Goal: Task Accomplishment & Management: Manage account settings

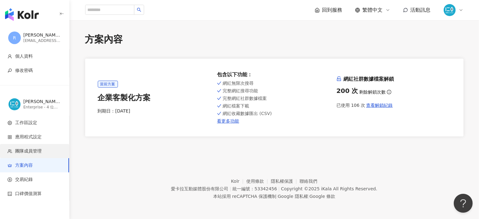
click at [26, 150] on span "團隊成員管理" at bounding box center [28, 151] width 26 height 6
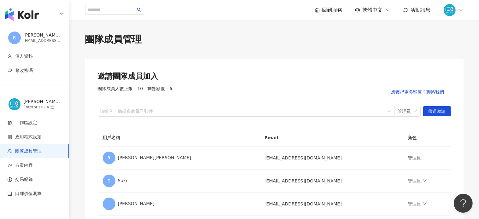
scroll to position [32, 0]
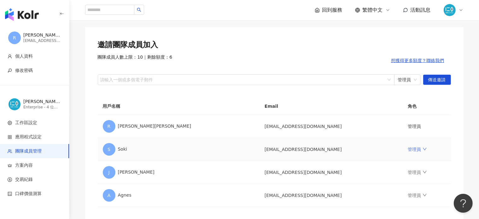
click at [423, 150] on icon "down" at bounding box center [425, 149] width 4 height 3
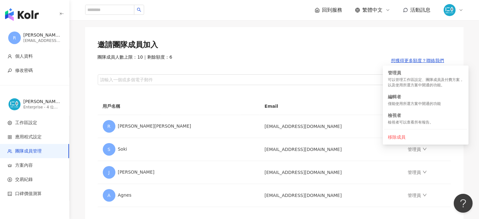
click at [119, 51] on div "邀請團隊成員加入 團隊成員人數上限：10 ｜ 剩餘額度：6 想獲得更多額度？聯絡我們 請輸入一個或多個電子郵件 管理員 傳送邀請" at bounding box center [274, 62] width 353 height 45
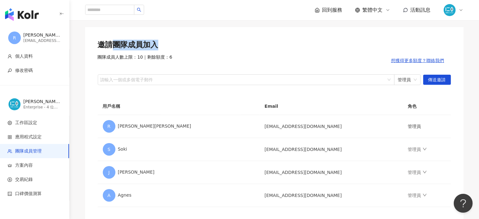
drag, startPoint x: 115, startPoint y: 47, endPoint x: 157, endPoint y: 47, distance: 41.9
click at [157, 47] on div "邀請團隊成員加入" at bounding box center [274, 45] width 353 height 11
drag, startPoint x: 111, startPoint y: 46, endPoint x: 179, endPoint y: 46, distance: 68.1
click at [179, 46] on div "邀請團隊成員加入" at bounding box center [274, 45] width 353 height 11
copy div "邀請團隊成員加入"
